Goal: Check status: Check status

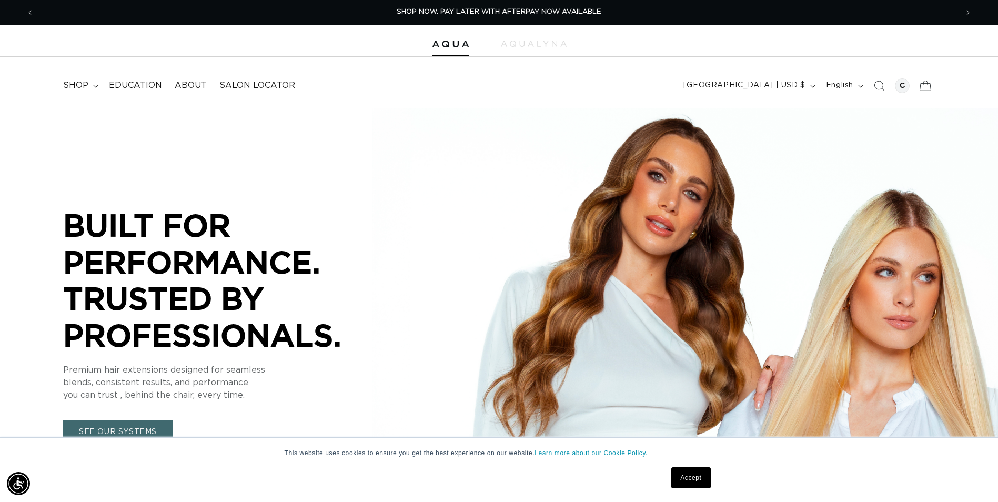
click at [920, 86] on icon at bounding box center [925, 85] width 25 height 25
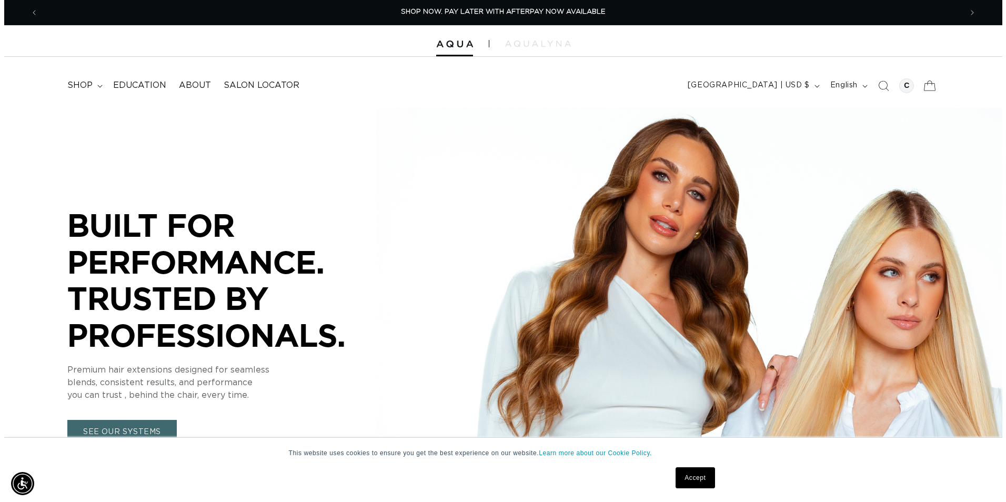
scroll to position [0, 931]
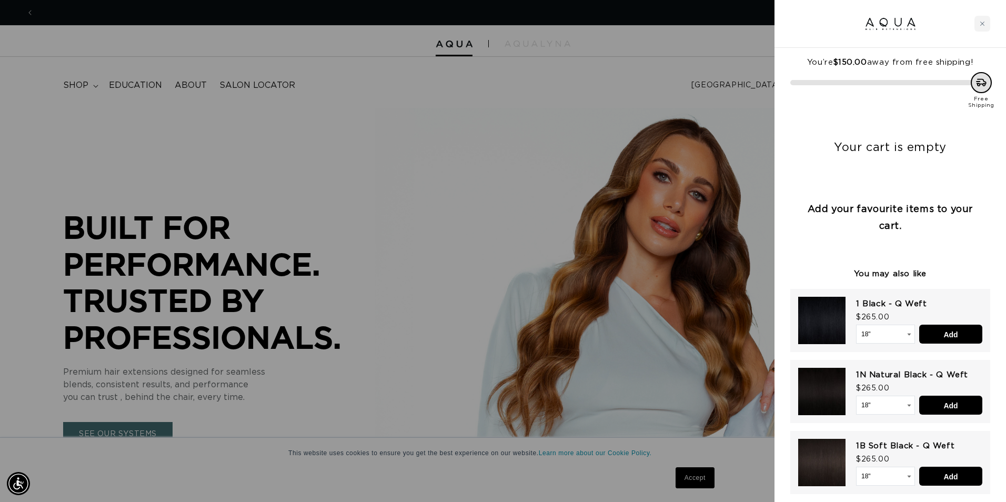
click at [657, 195] on div at bounding box center [503, 251] width 1006 height 502
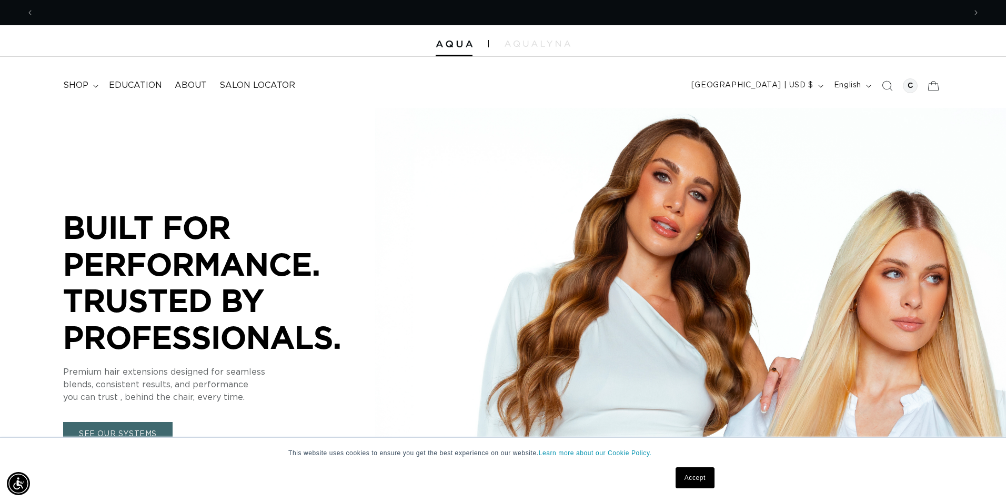
scroll to position [0, 1847]
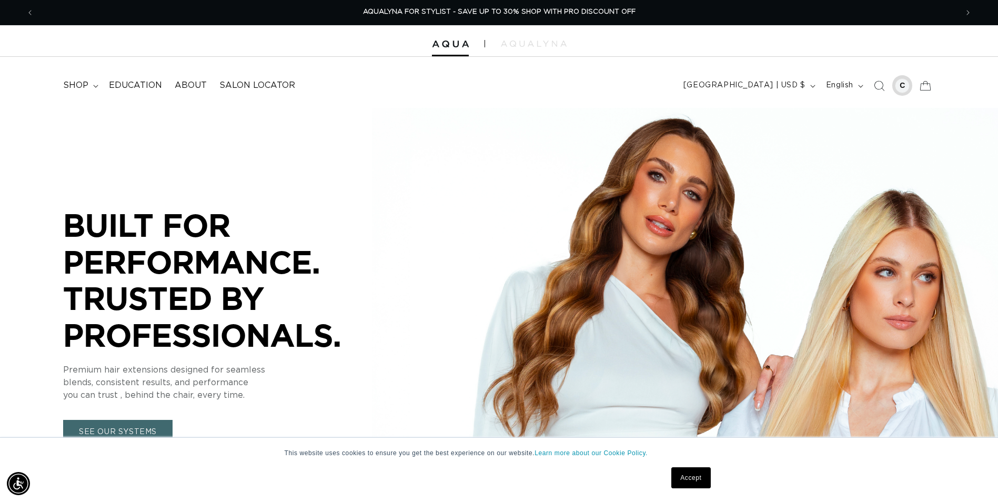
click at [898, 85] on div at bounding box center [902, 85] width 15 height 15
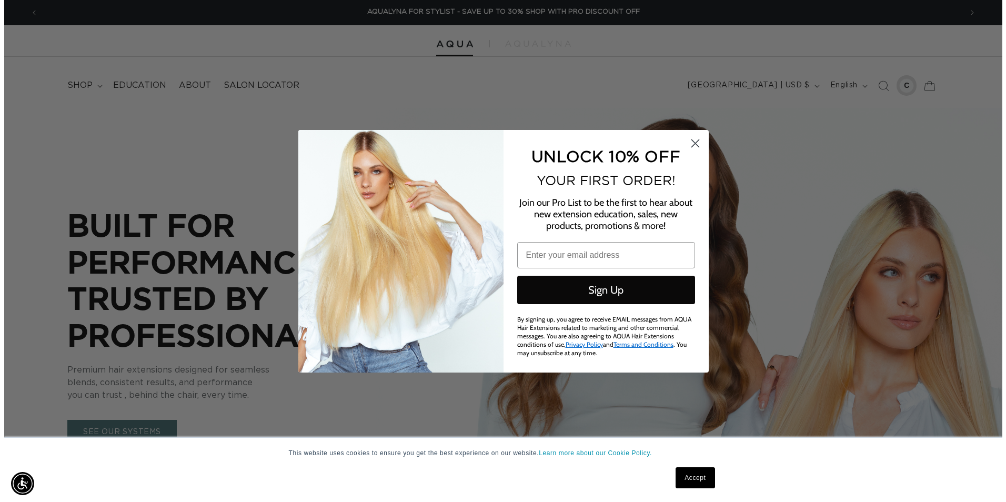
scroll to position [0, 1863]
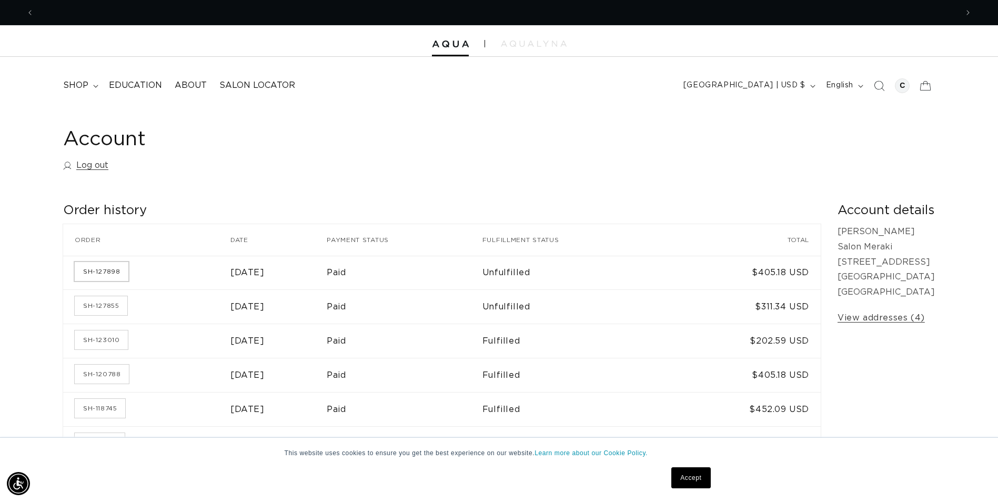
scroll to position [0, 923]
click at [107, 277] on link "SH-127898" at bounding box center [102, 271] width 54 height 19
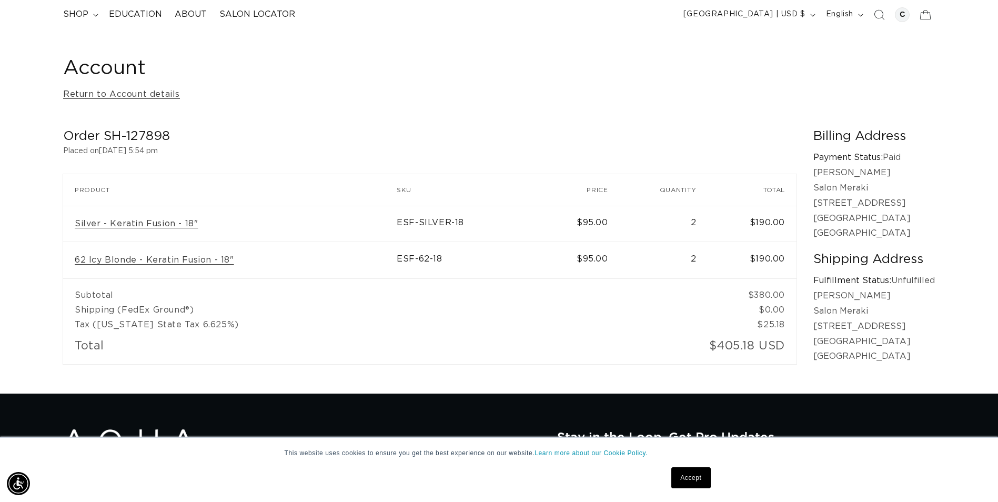
scroll to position [53, 0]
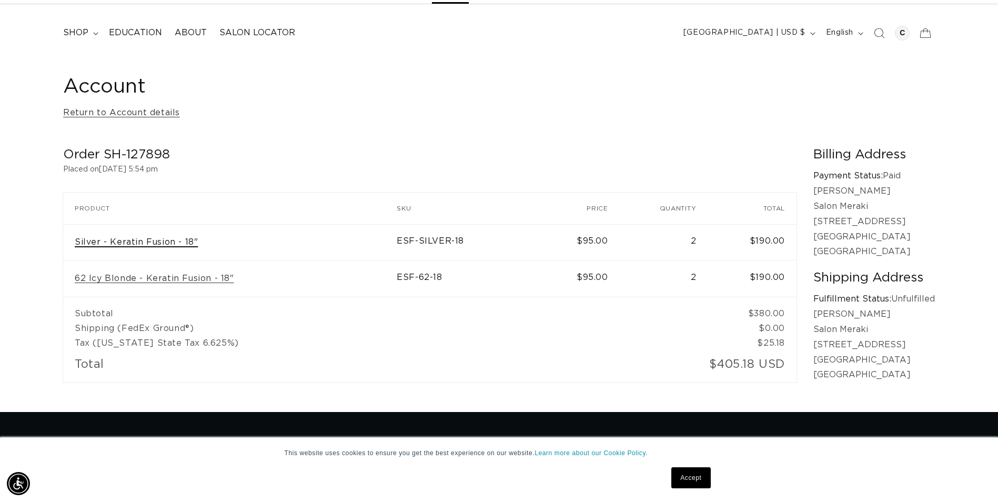
click at [182, 245] on link "Silver - Keratin Fusion - 18"" at bounding box center [136, 242] width 123 height 11
